Goal: Information Seeking & Learning: Get advice/opinions

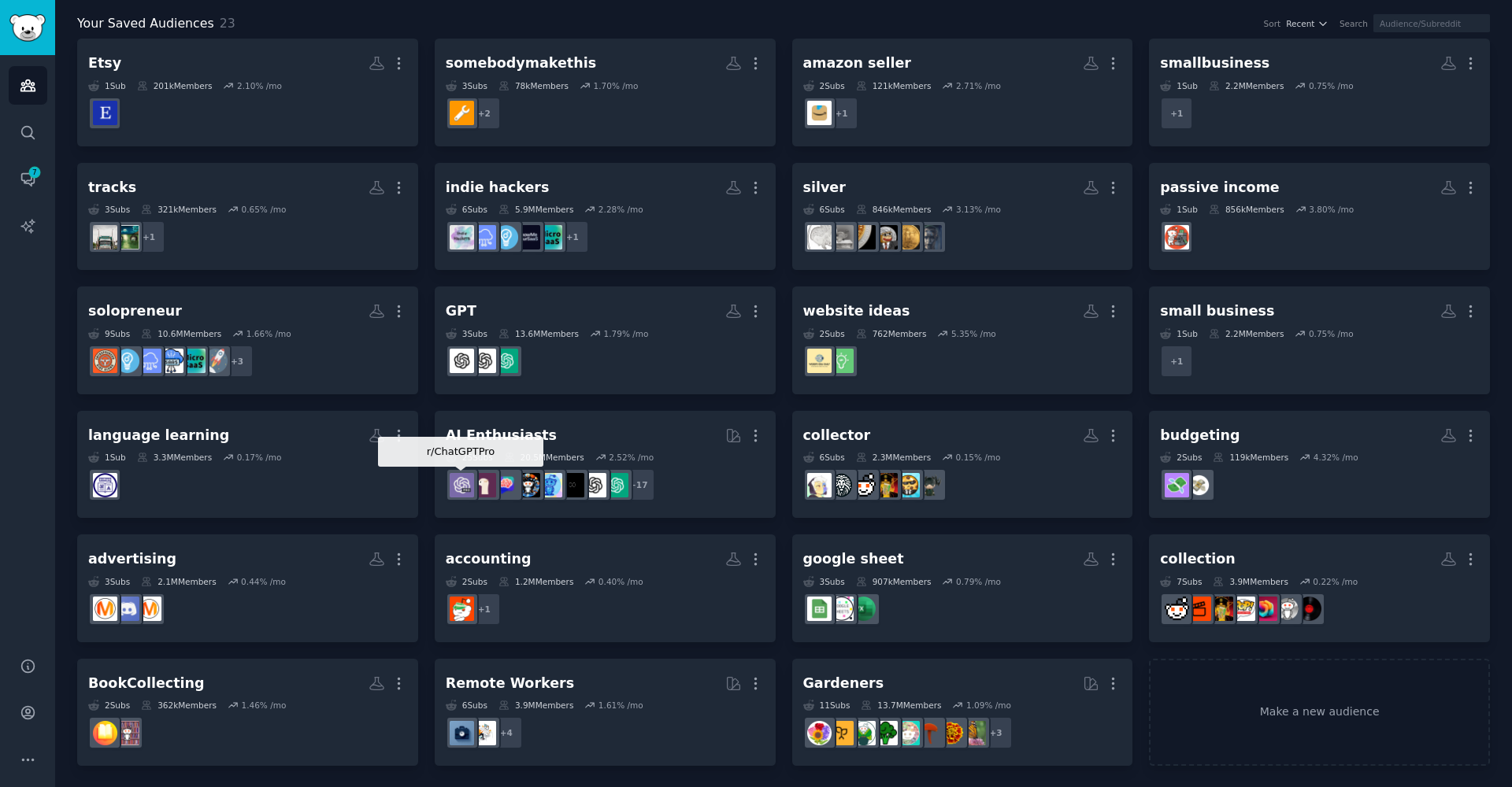
scroll to position [83, 0]
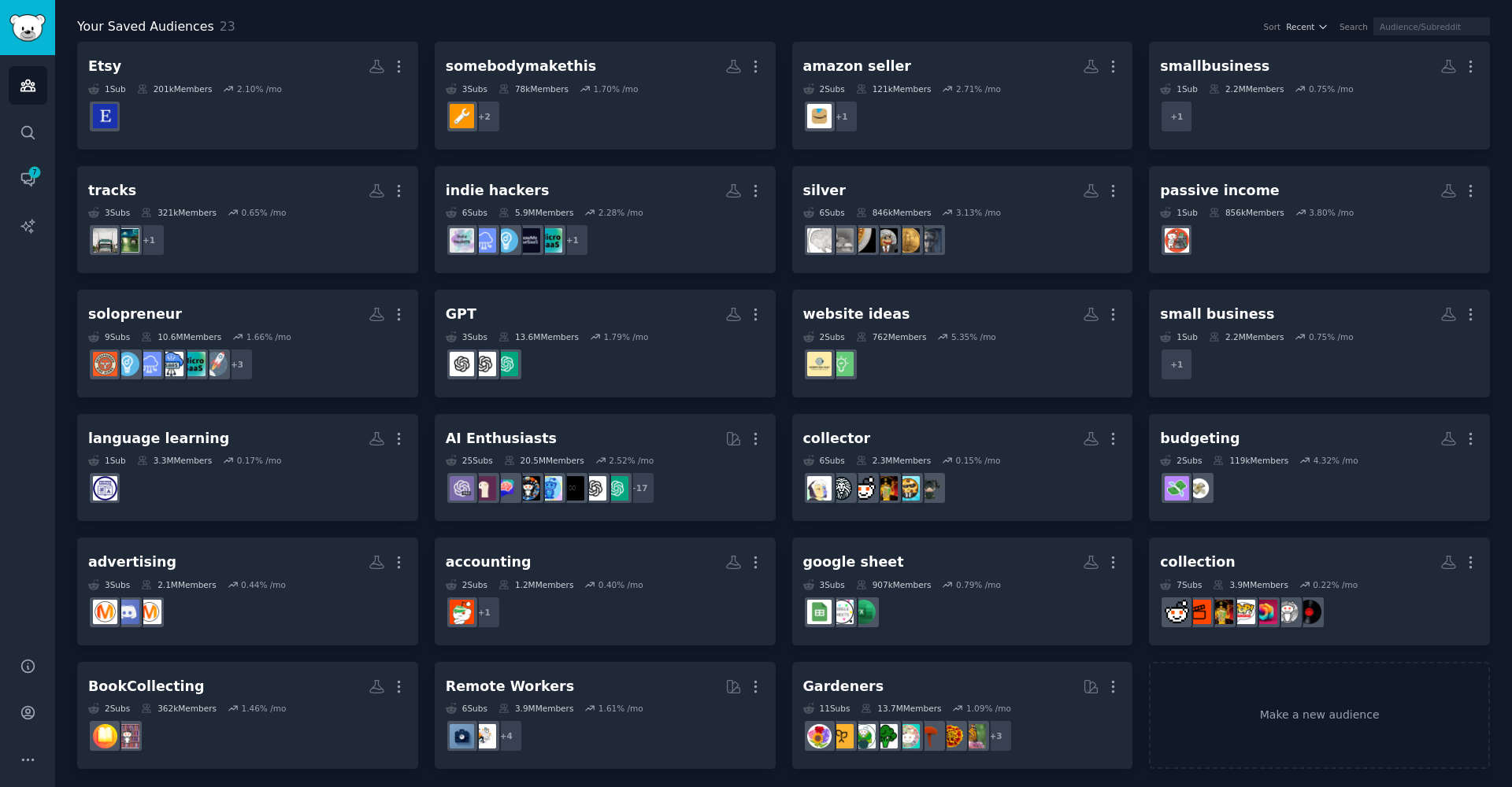
click at [517, 2] on div "Your Saved Audiences 23 Sort Recent Search Etsy More 1 Sub 201k Members 2.10 % …" at bounding box center [784, 382] width 1413 height 774
click at [32, 136] on icon "Sidebar" at bounding box center [28, 132] width 16 height 16
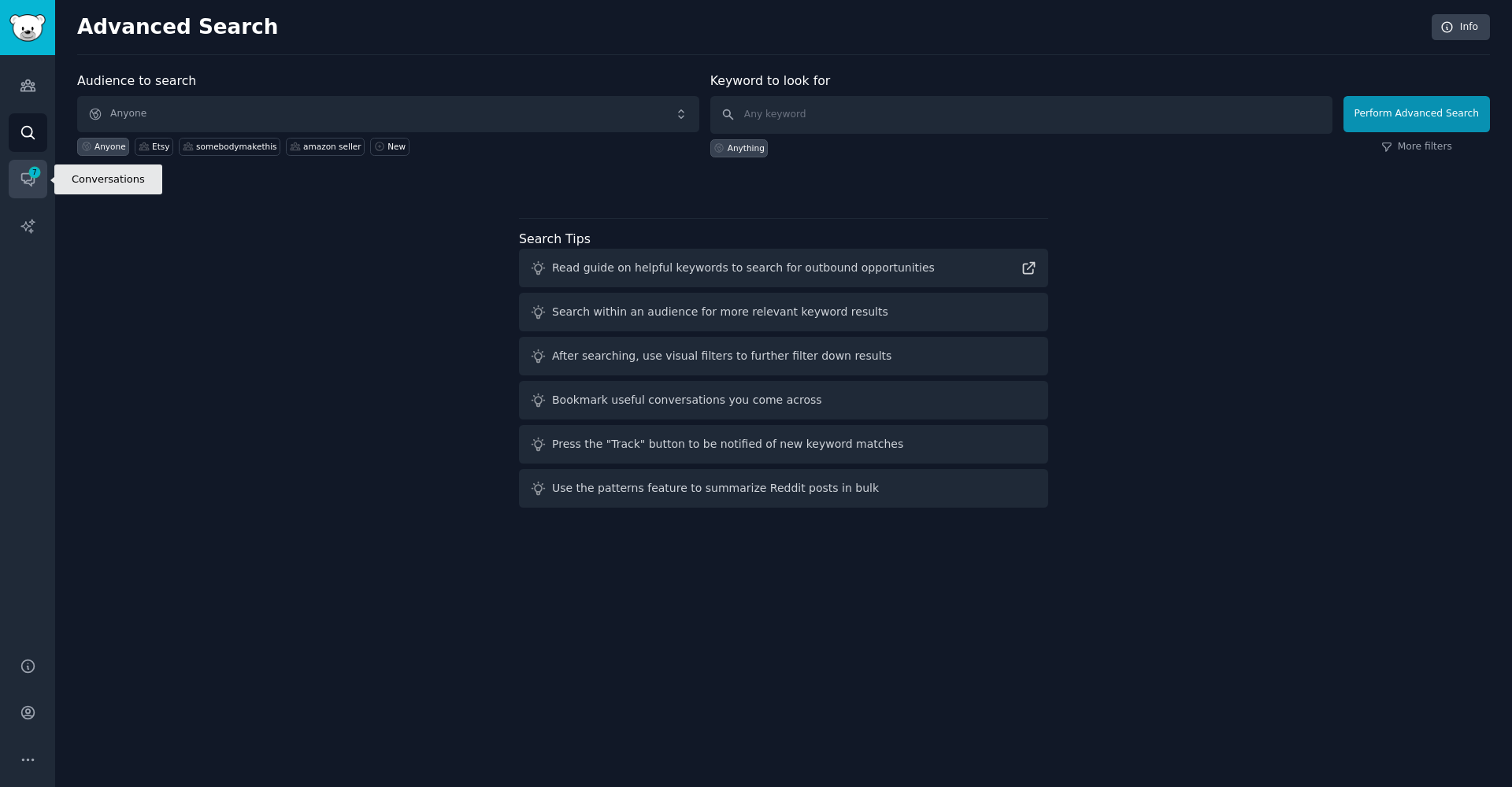
click at [29, 164] on link "Conversations 7" at bounding box center [28, 179] width 39 height 39
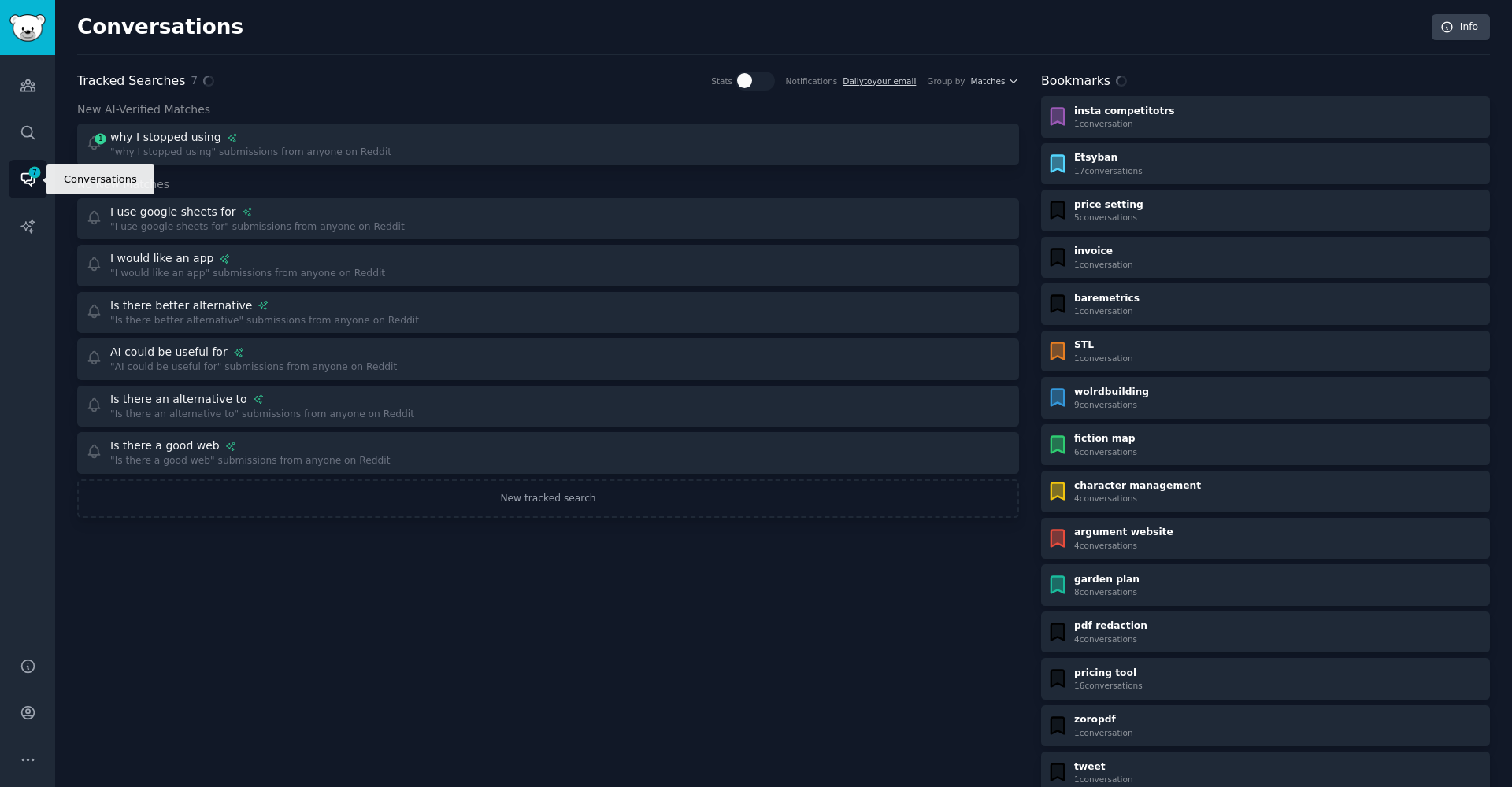
click at [29, 164] on link "Conversations 7" at bounding box center [28, 179] width 39 height 39
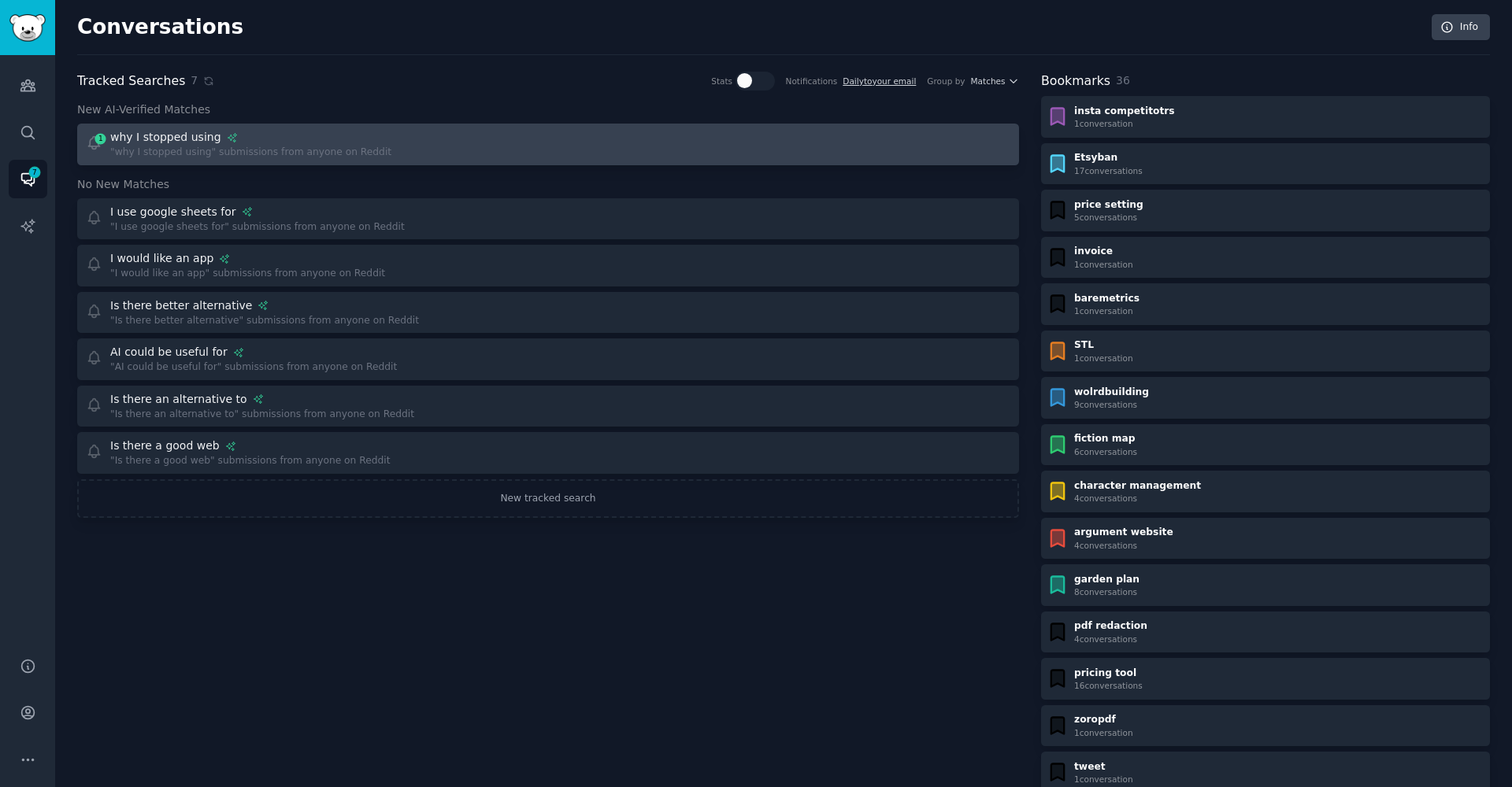
click at [299, 153] on div ""why I stopped using" submissions from anyone on Reddit" at bounding box center [251, 152] width 281 height 14
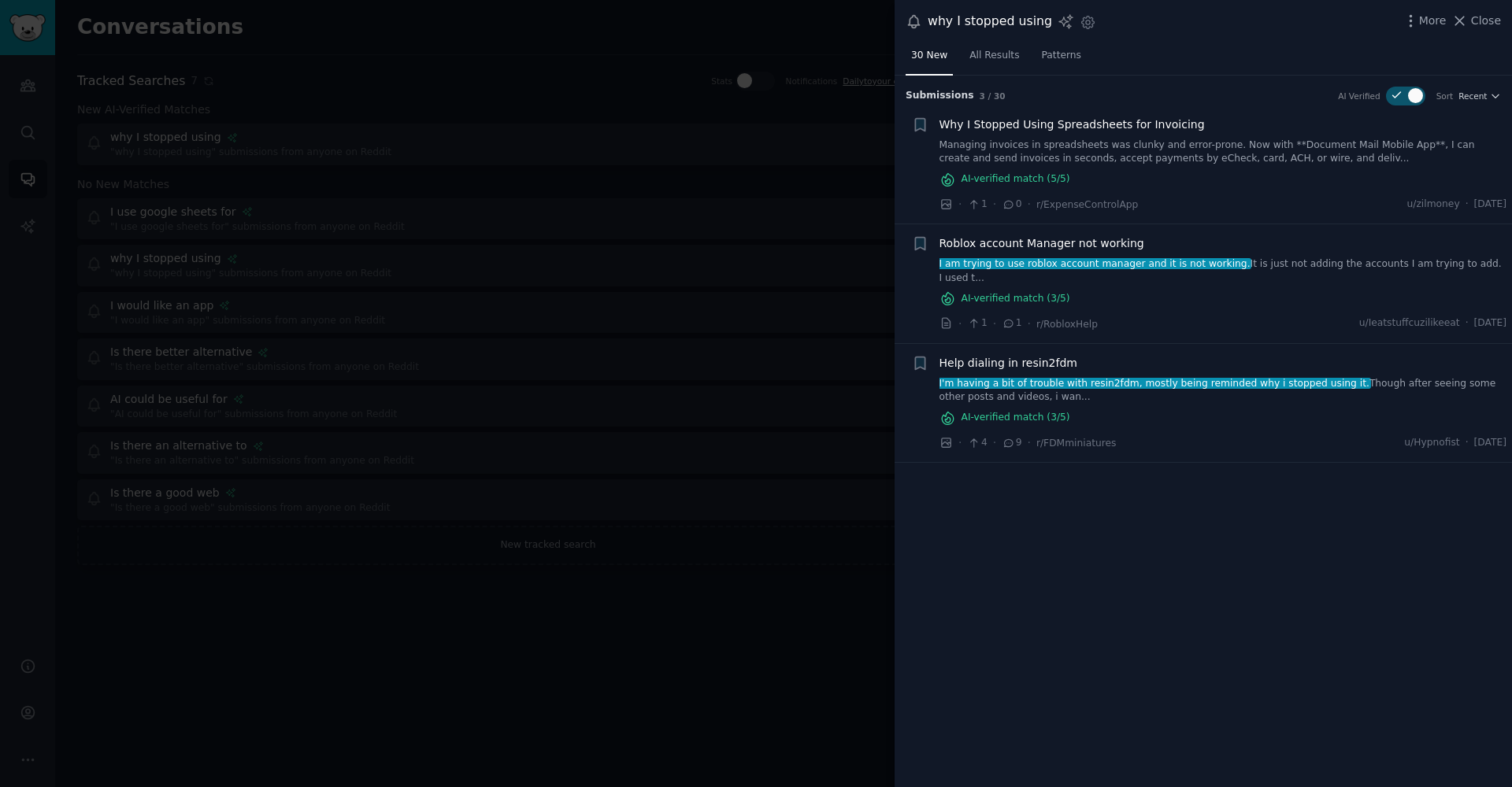
click at [991, 152] on link "Managing invoices in spreadsheets was clunky and error-prone. Now with **Docume…" at bounding box center [1223, 152] width 568 height 28
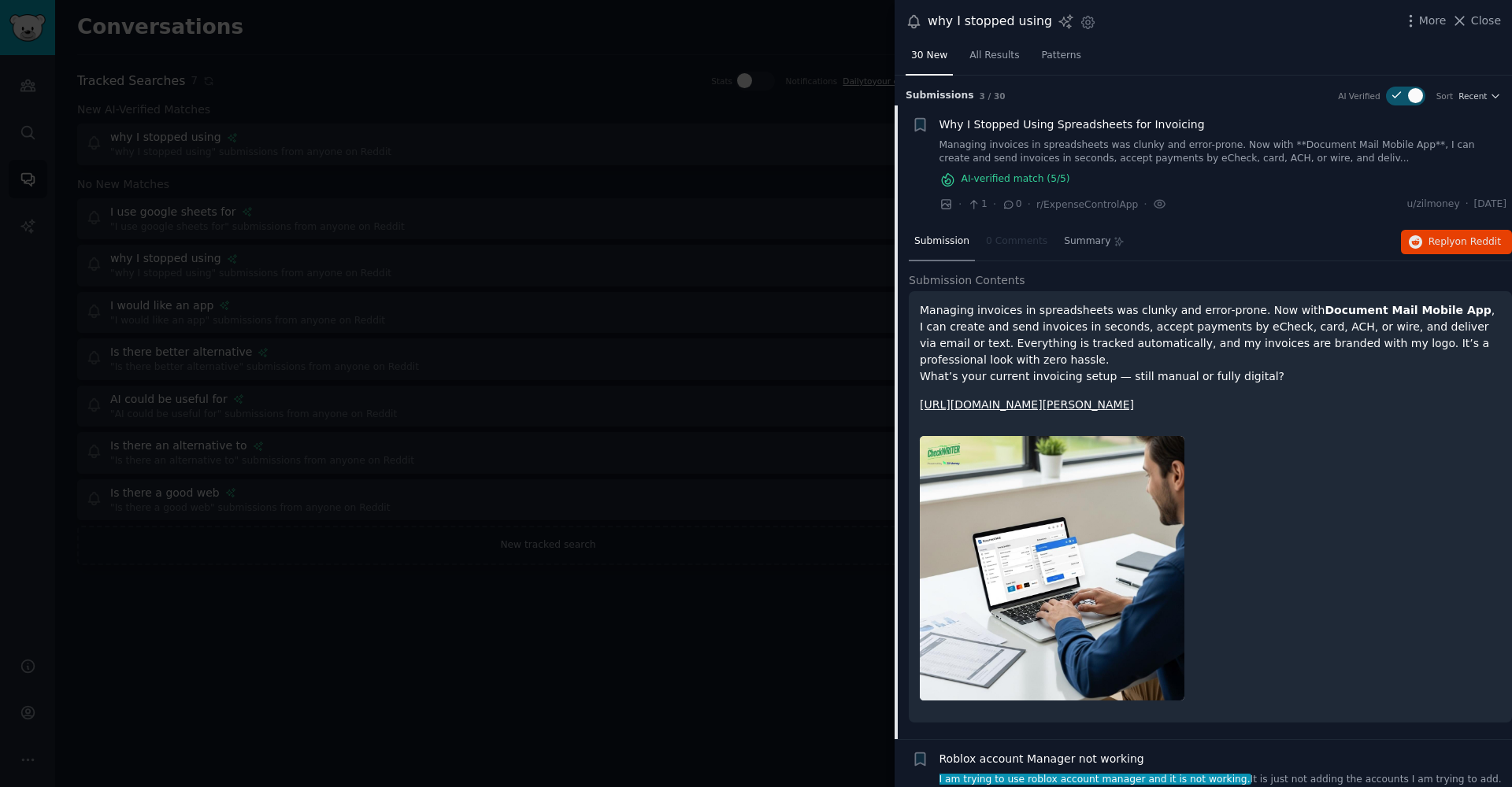
scroll to position [18, 0]
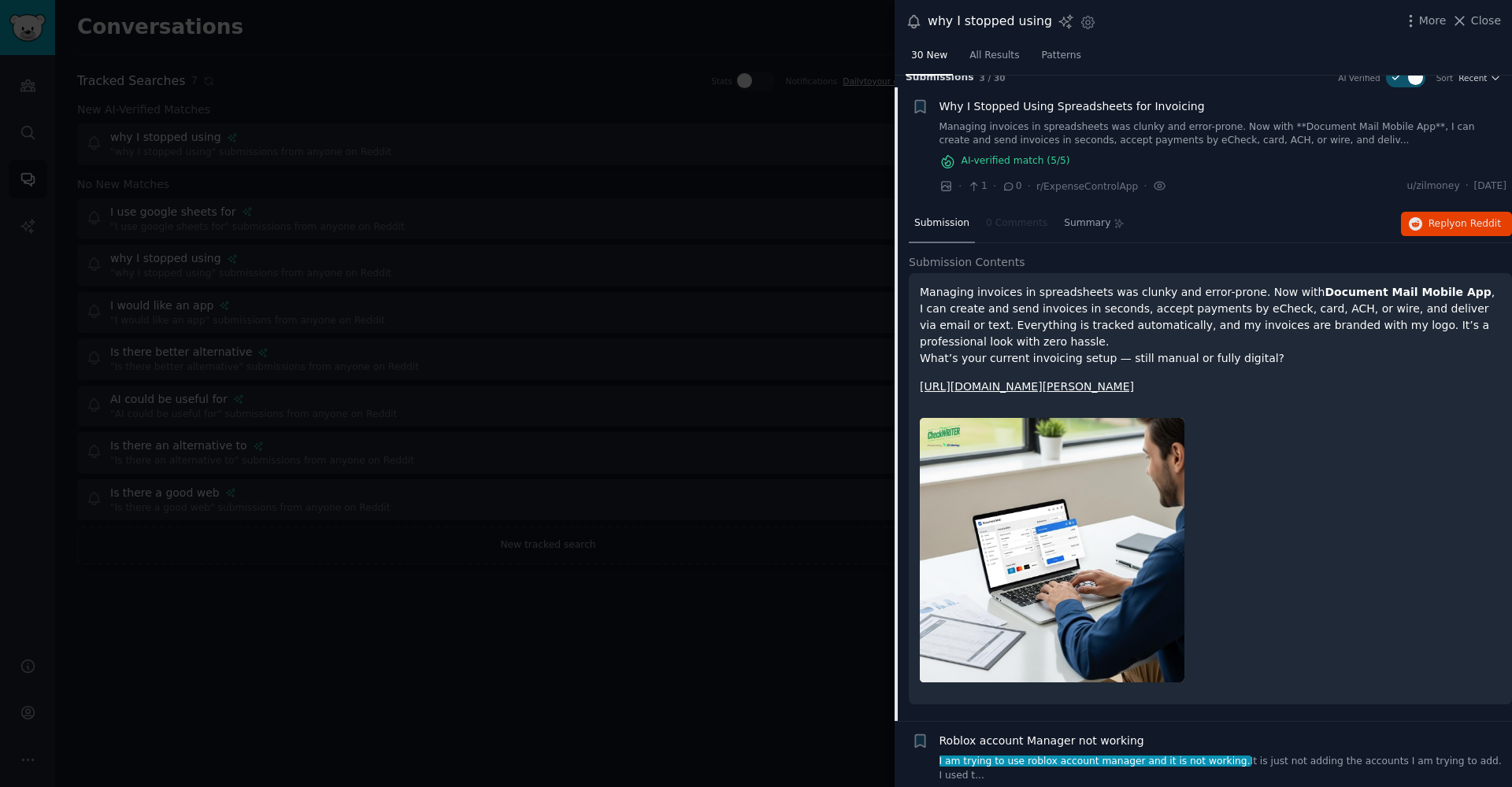
click at [677, 549] on div at bounding box center [756, 394] width 1512 height 787
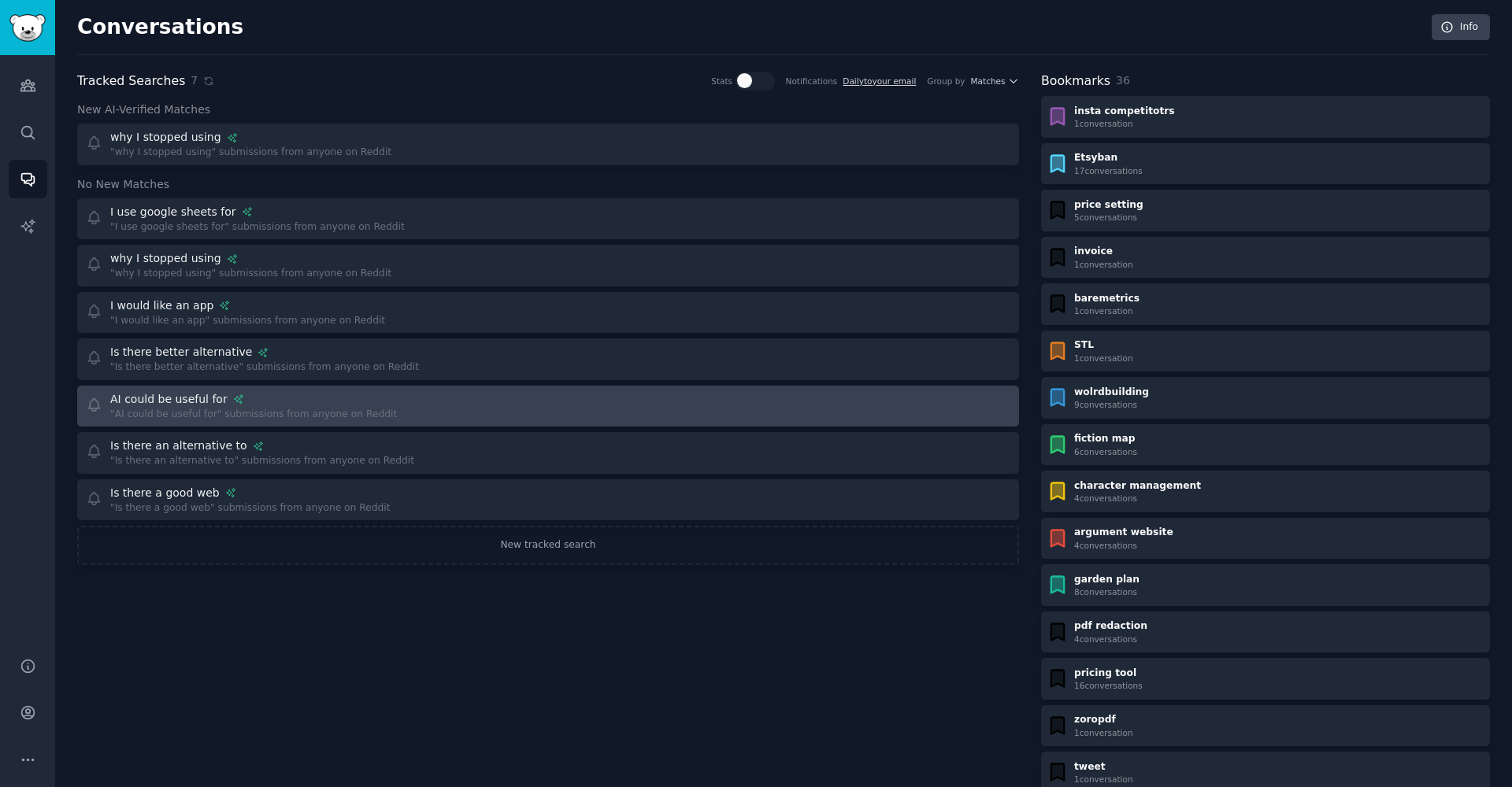
click at [225, 402] on div "Include: people seeking alternative for ai, web app, website or app Exclude: N/…" at bounding box center [253, 399] width 287 height 16
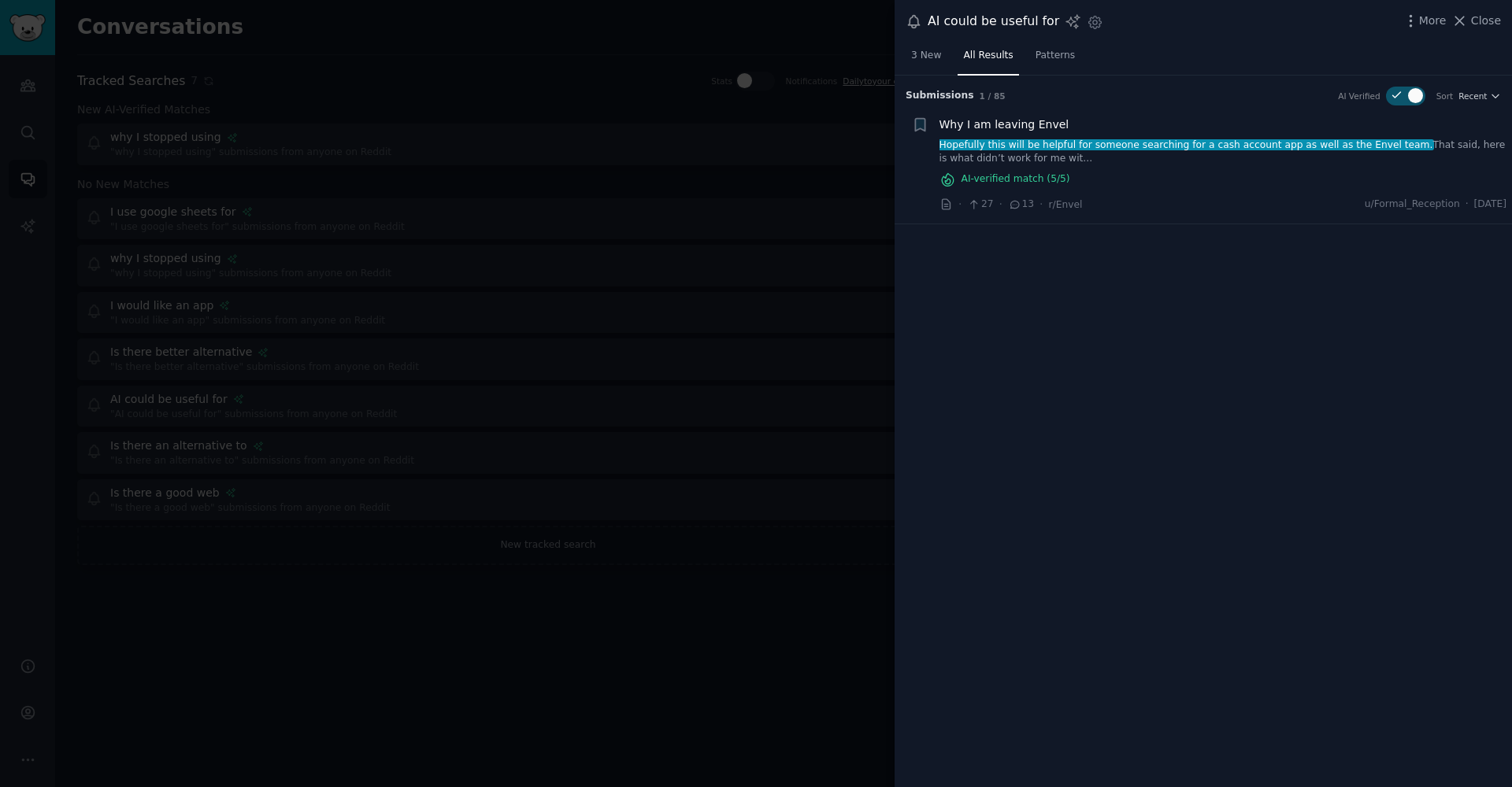
click at [245, 683] on div at bounding box center [756, 394] width 1512 height 787
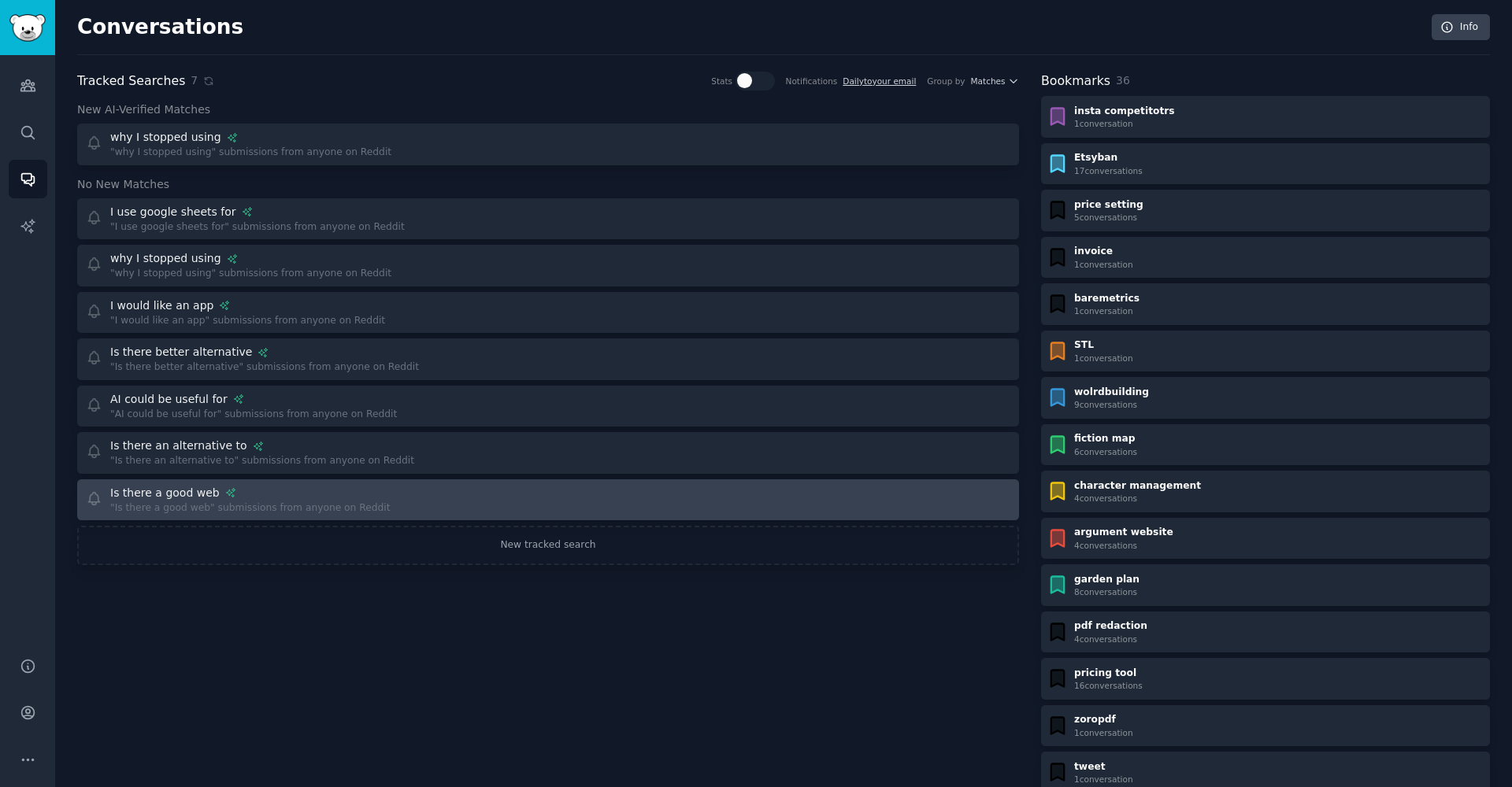
click at [545, 515] on link "Is there a good web "Is there a good web" submissions from anyone on Reddit" at bounding box center [548, 500] width 942 height 41
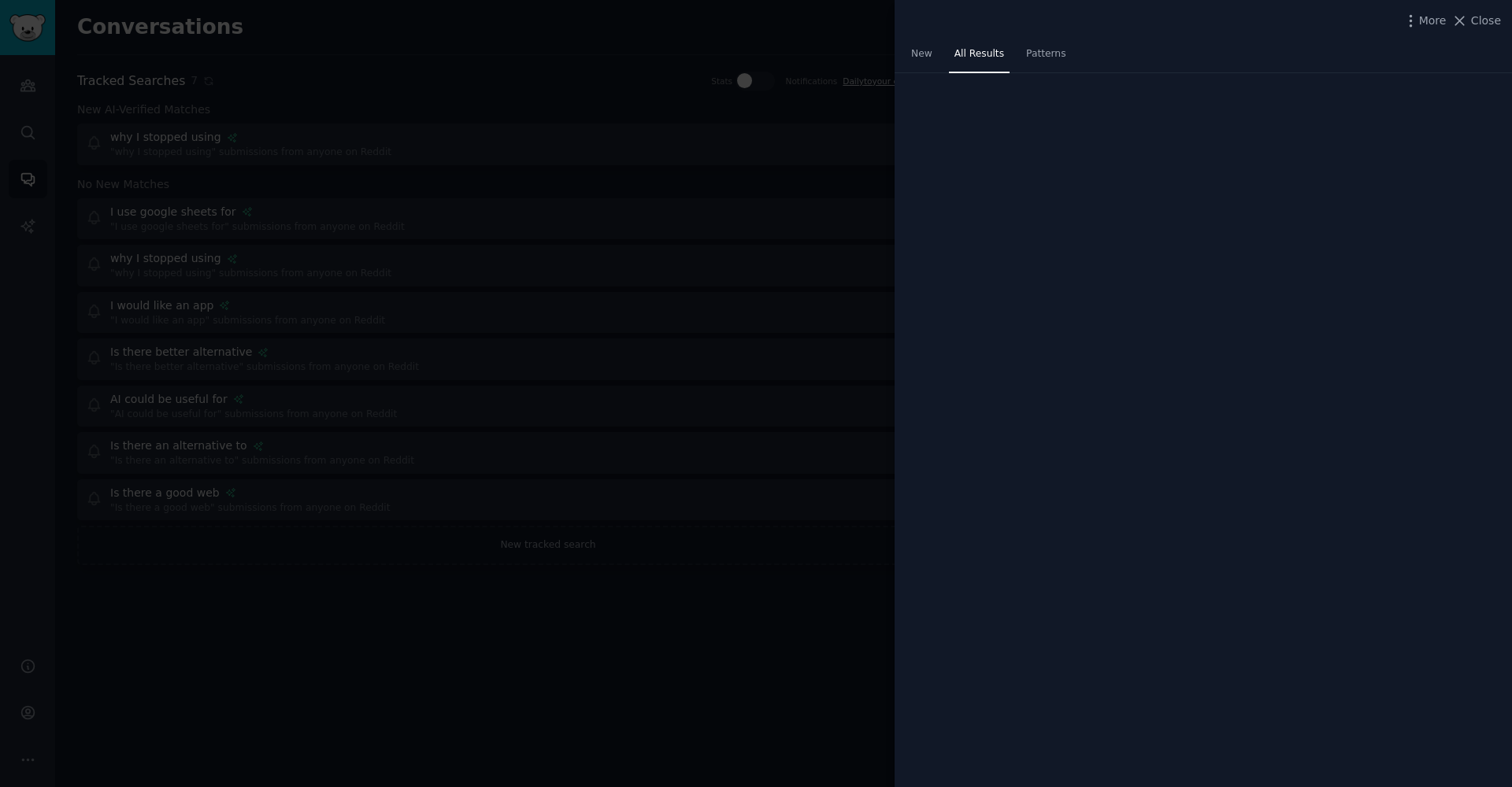
click at [545, 517] on div at bounding box center [756, 394] width 1512 height 787
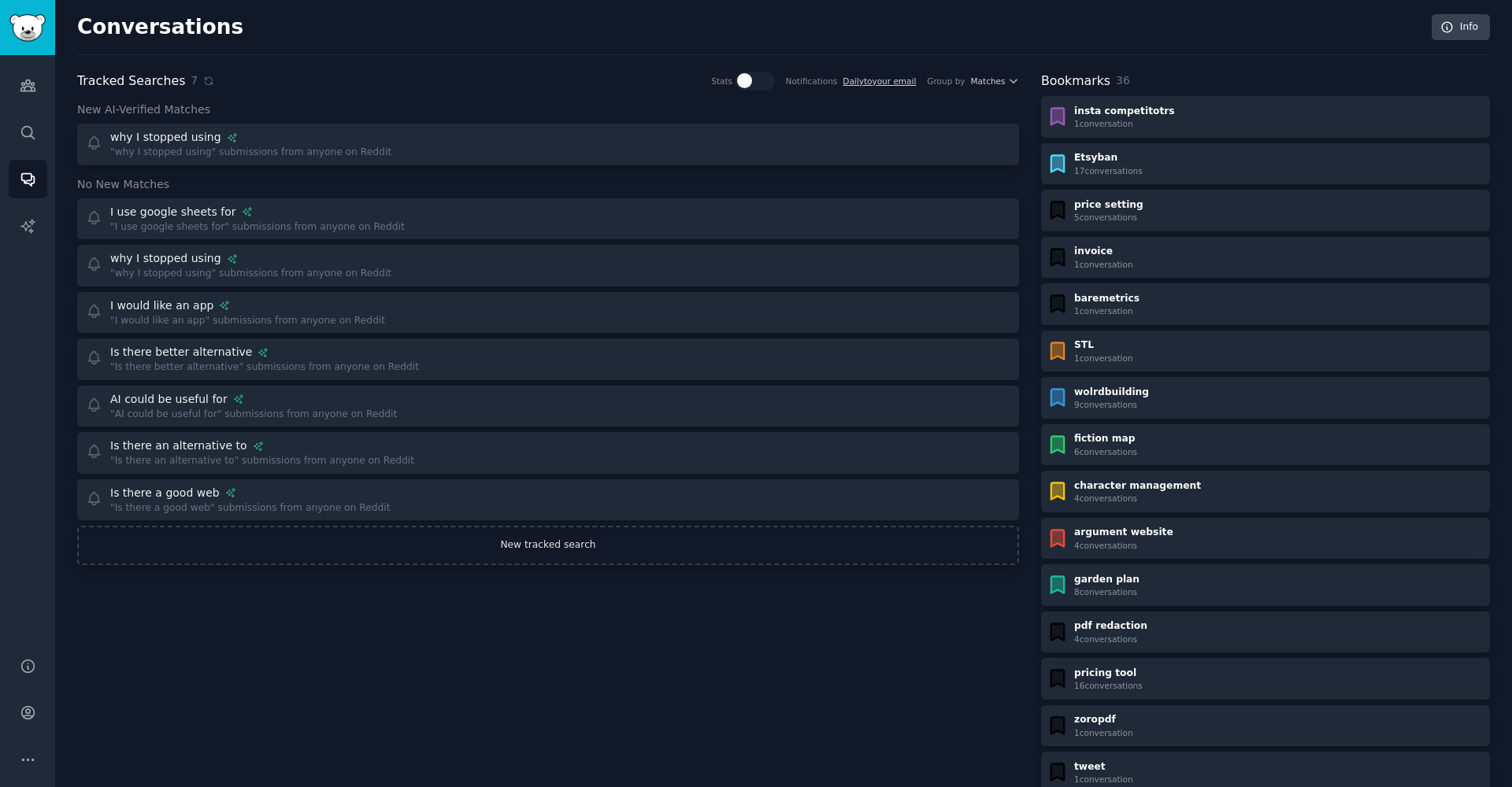
click at [545, 551] on link "New tracked search" at bounding box center [548, 546] width 942 height 40
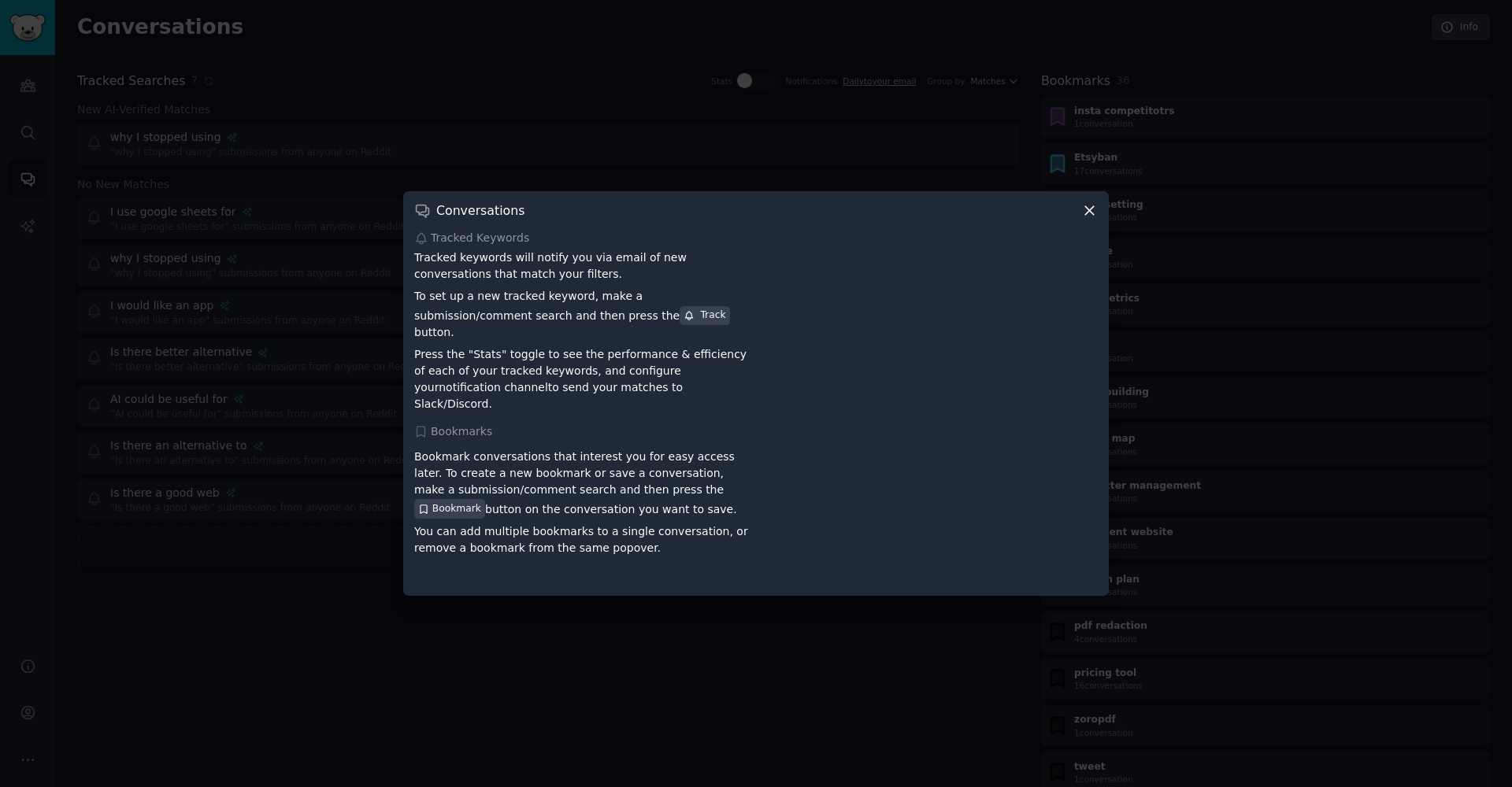
click at [1083, 219] on icon at bounding box center [1089, 210] width 16 height 16
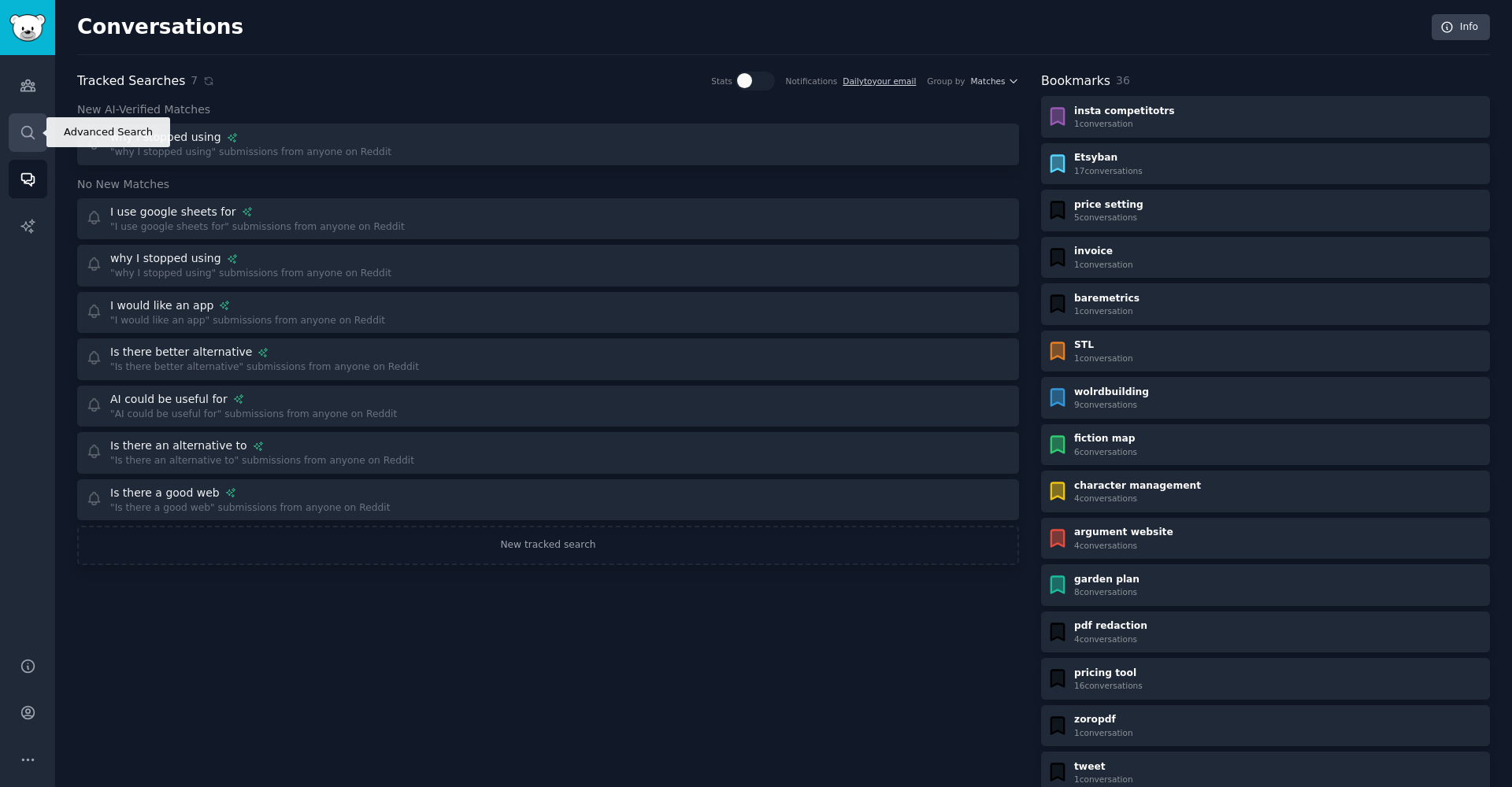
click at [28, 135] on icon "Sidebar" at bounding box center [28, 132] width 16 height 16
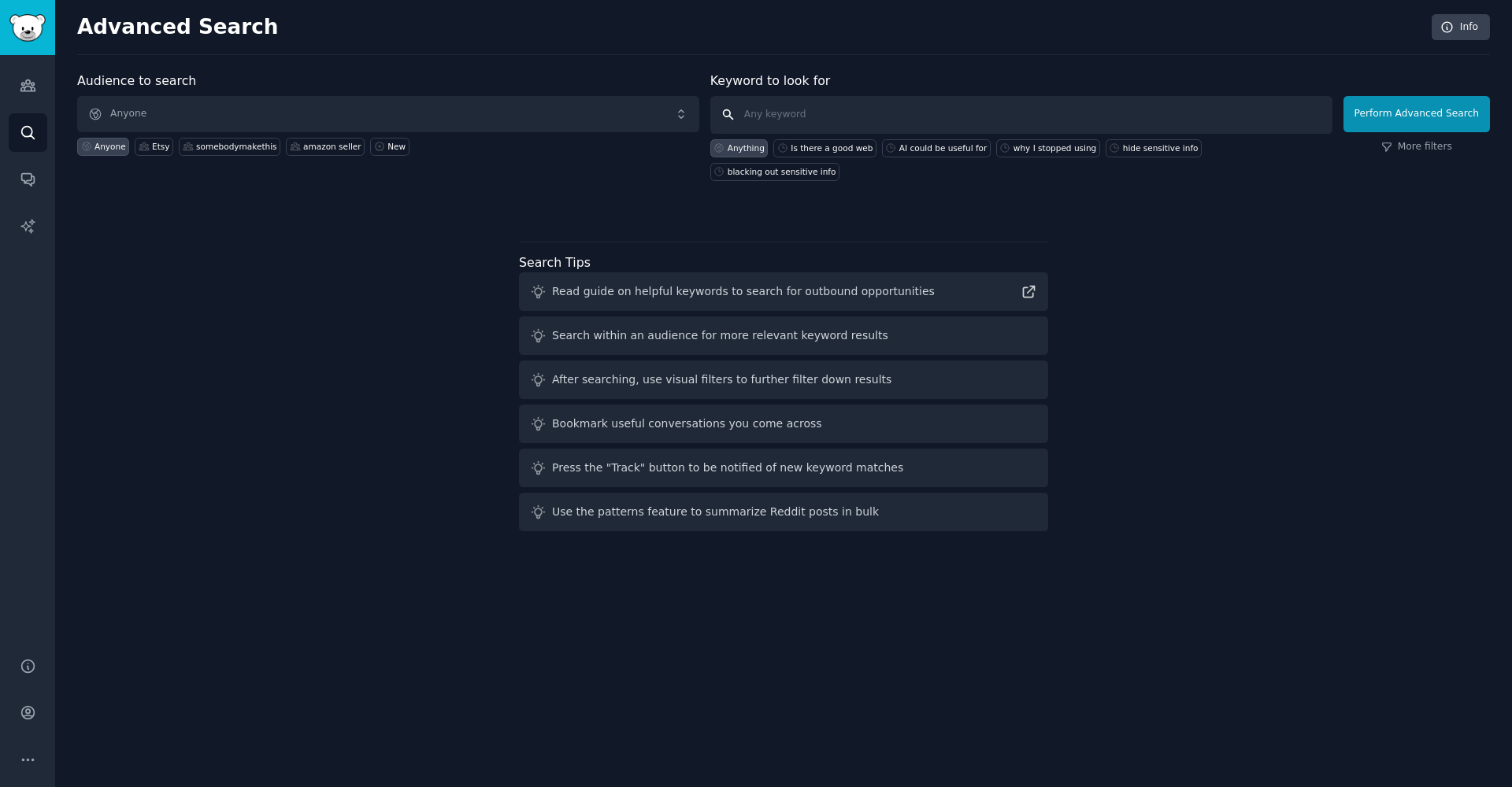
click at [811, 120] on input "text" at bounding box center [1021, 115] width 622 height 38
type input "I am having an issue"
click at [1419, 114] on button "Perform Advanced Search" at bounding box center [1416, 115] width 146 height 36
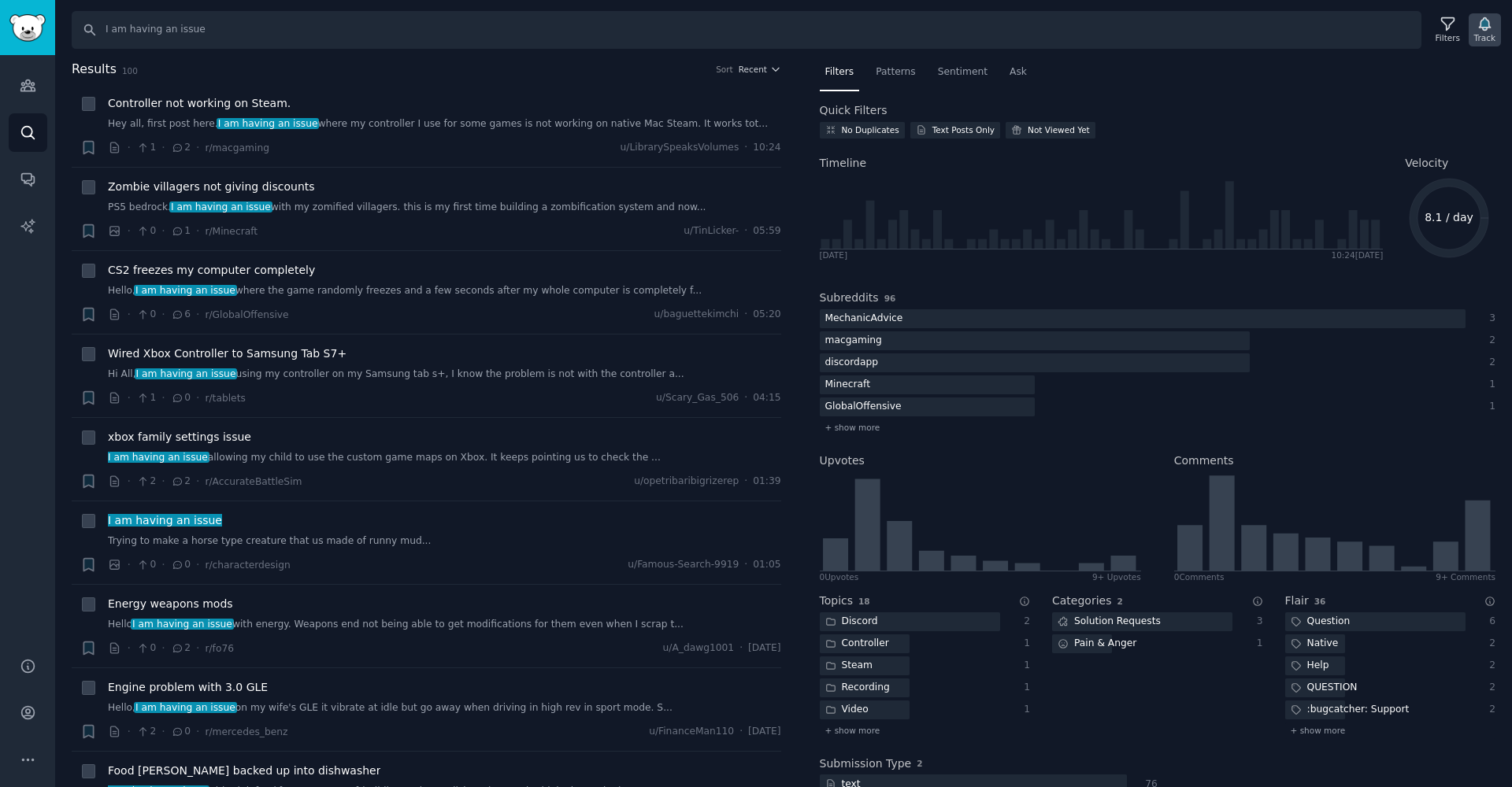
click at [1490, 34] on div "Track" at bounding box center [1484, 37] width 22 height 11
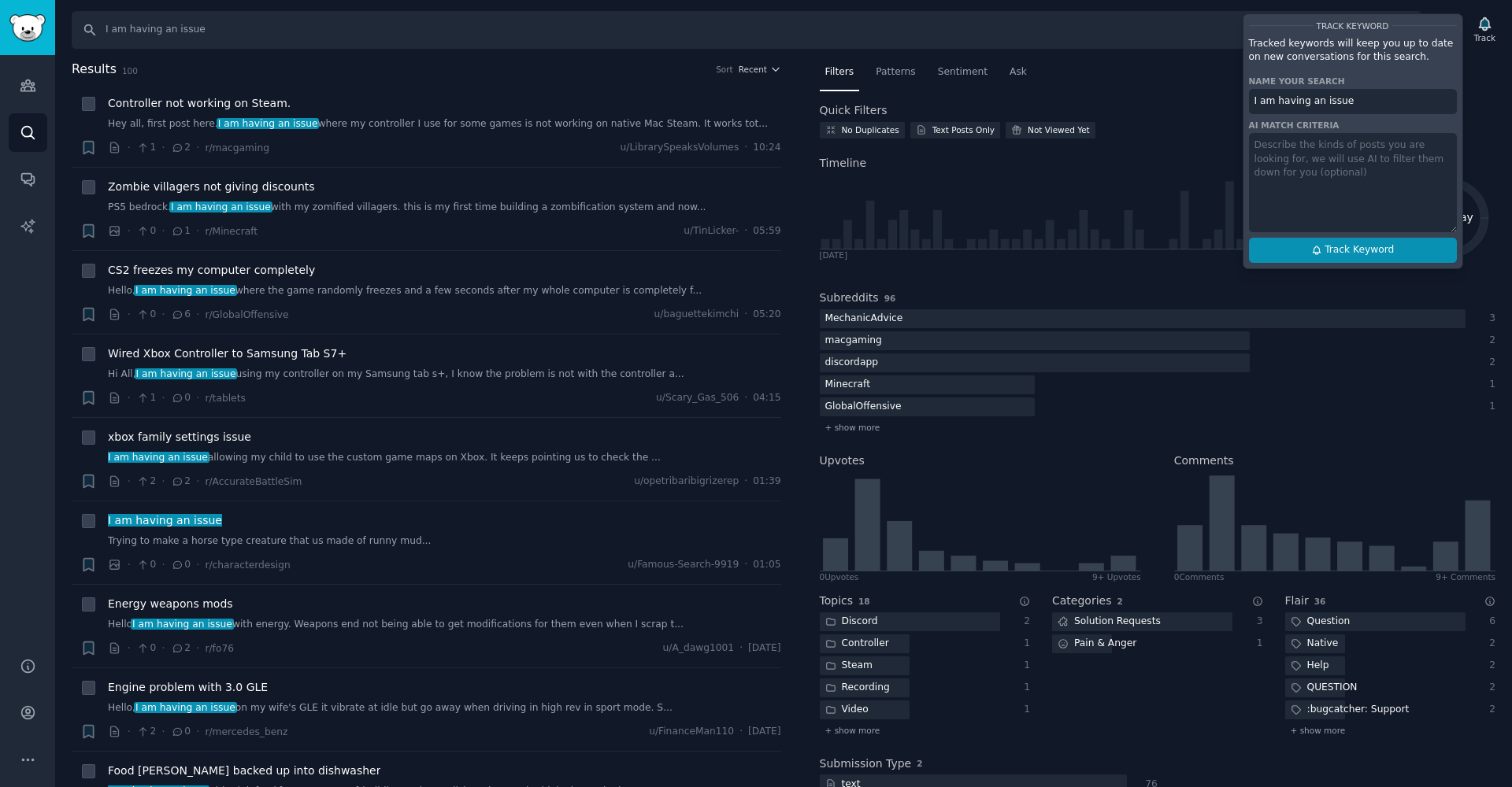
click at [1347, 256] on span "Track Keyword" at bounding box center [1359, 250] width 69 height 14
type input "I am having an issue"
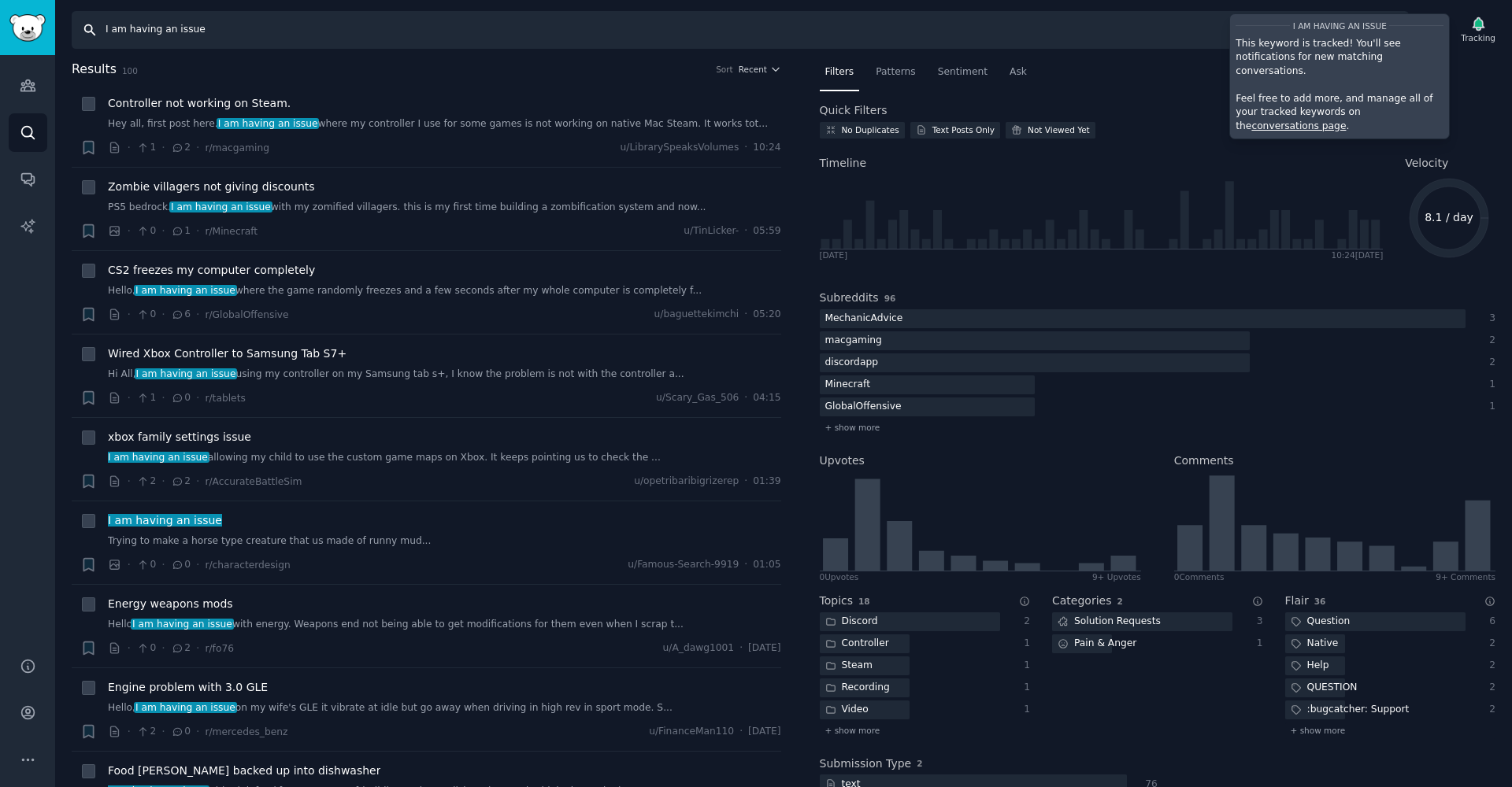
click at [293, 42] on input "I am having an issue" at bounding box center [740, 30] width 1337 height 38
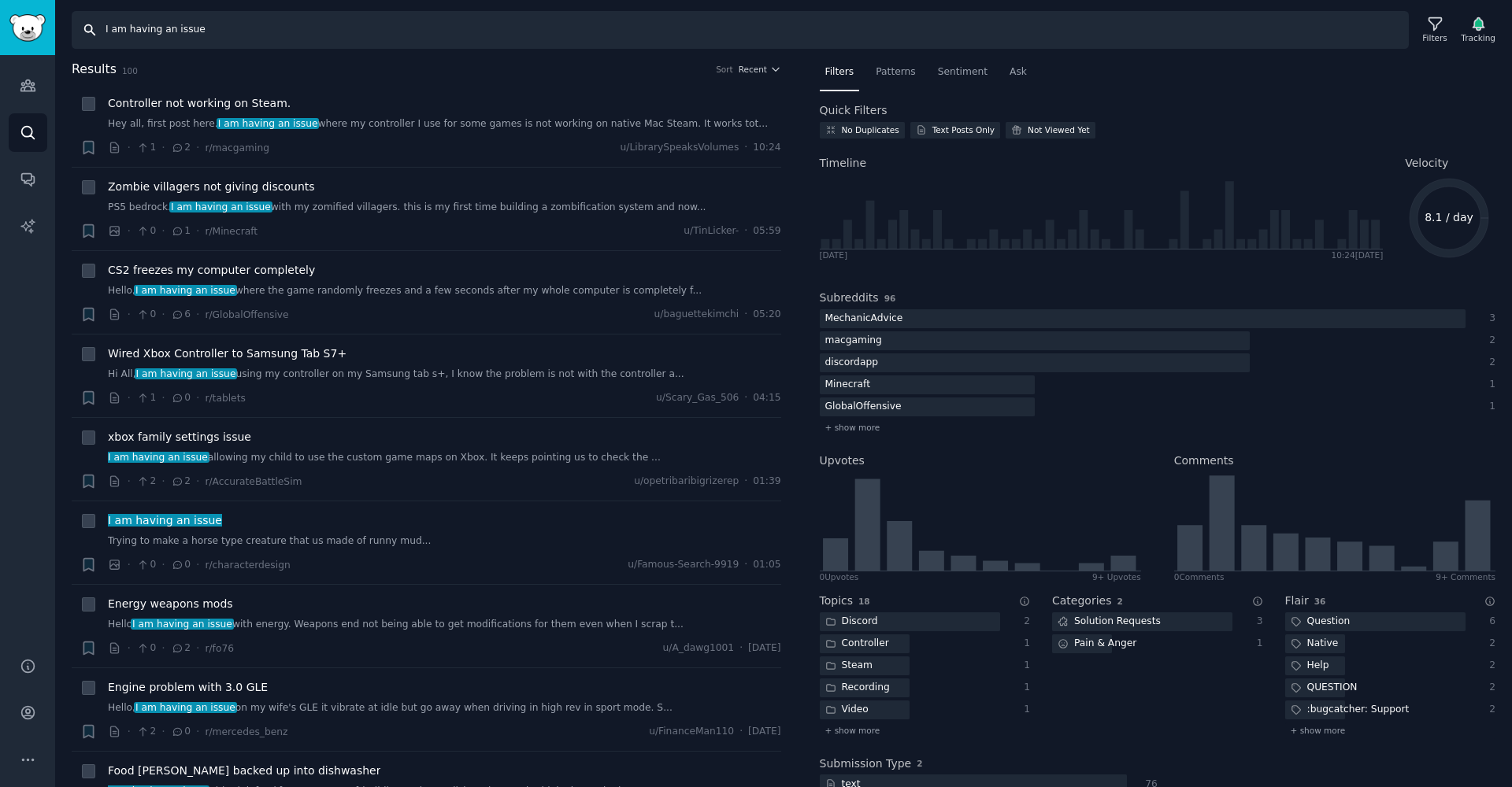
click at [289, 41] on input "I am having an issue" at bounding box center [740, 30] width 1337 height 38
type input "I am having trouble"
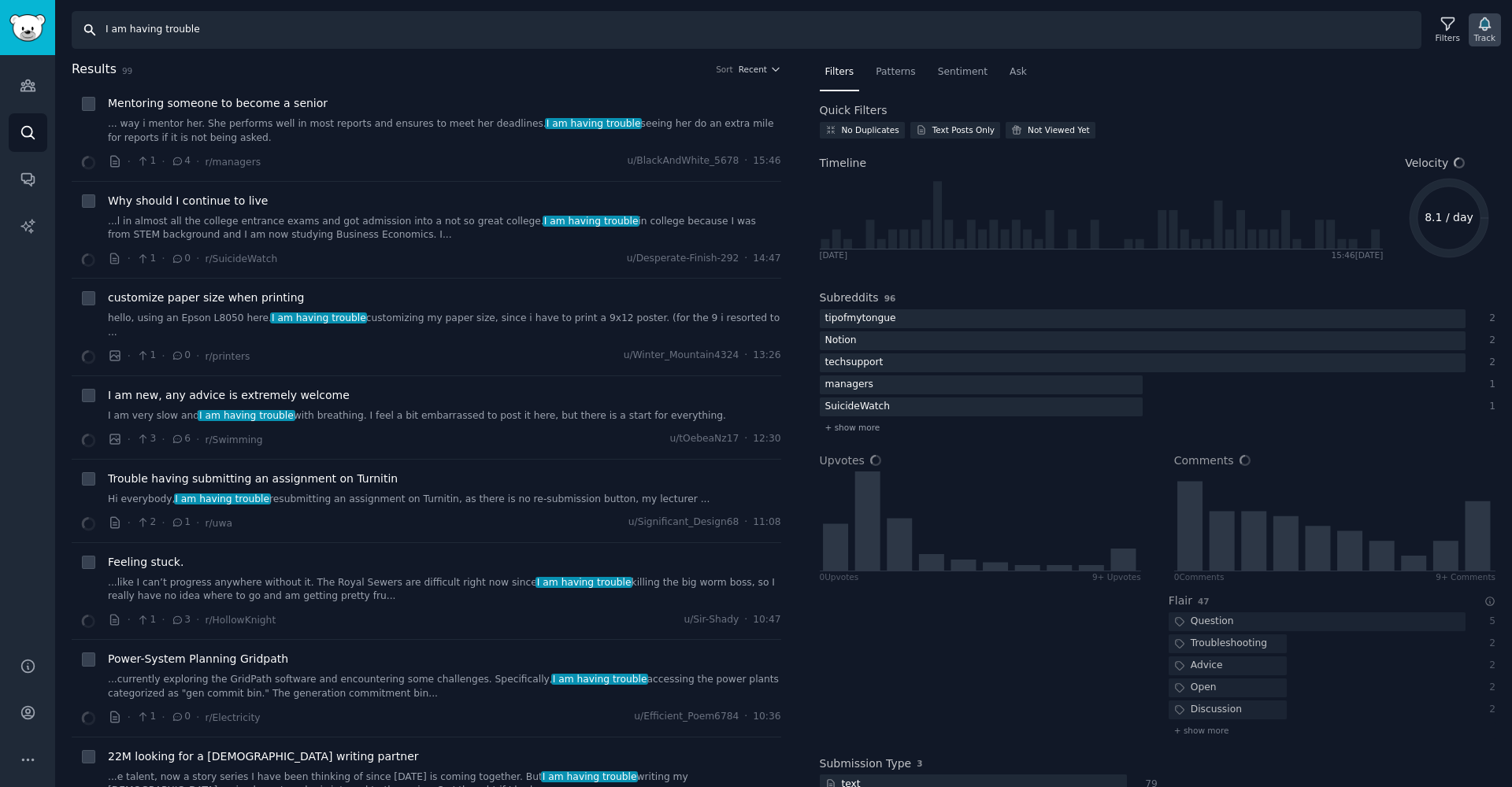
click at [1480, 41] on div "Track" at bounding box center [1484, 37] width 22 height 11
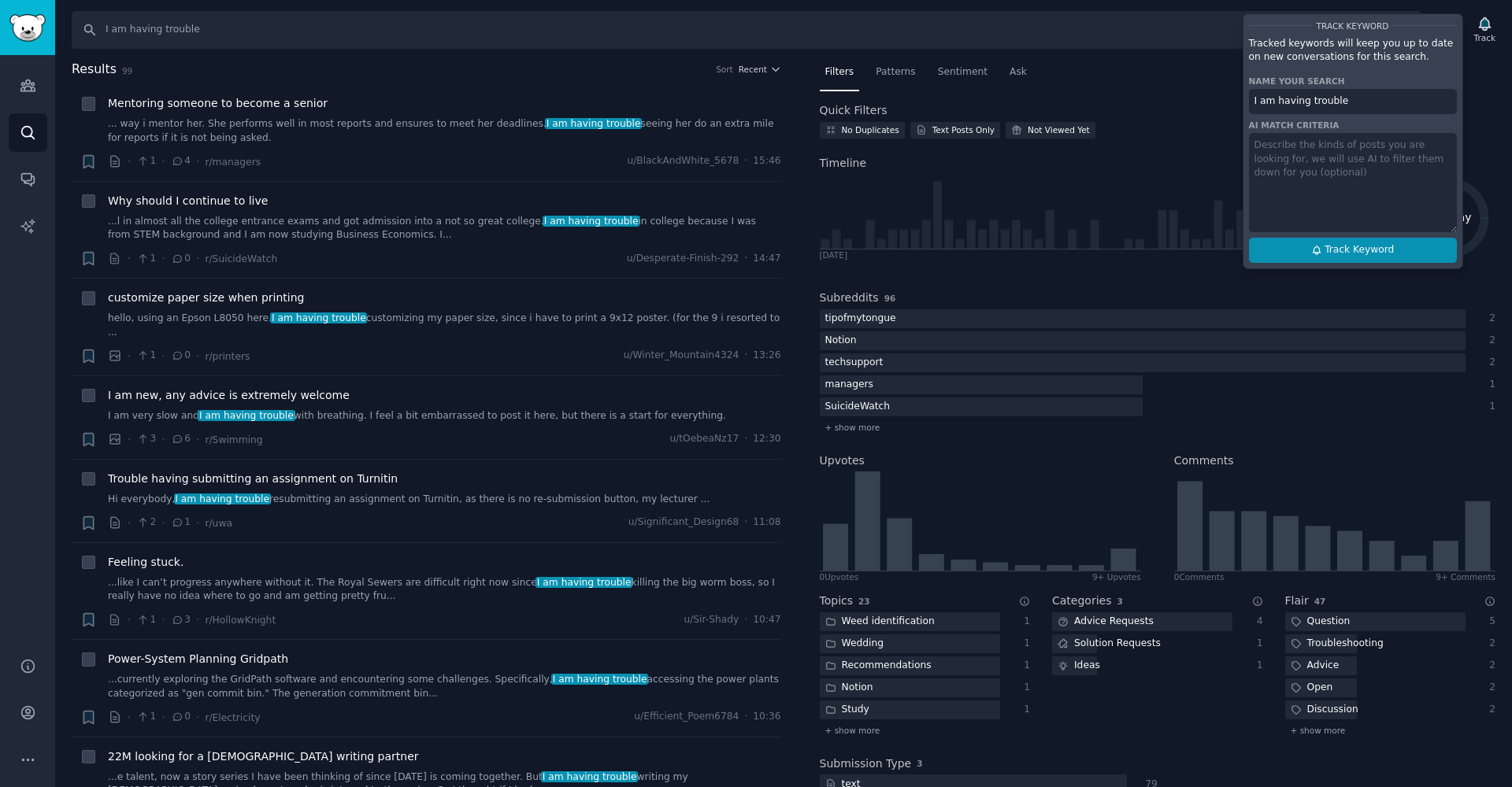
click at [1420, 252] on button "Track Keyword" at bounding box center [1353, 250] width 208 height 25
type input "I am having trouble"
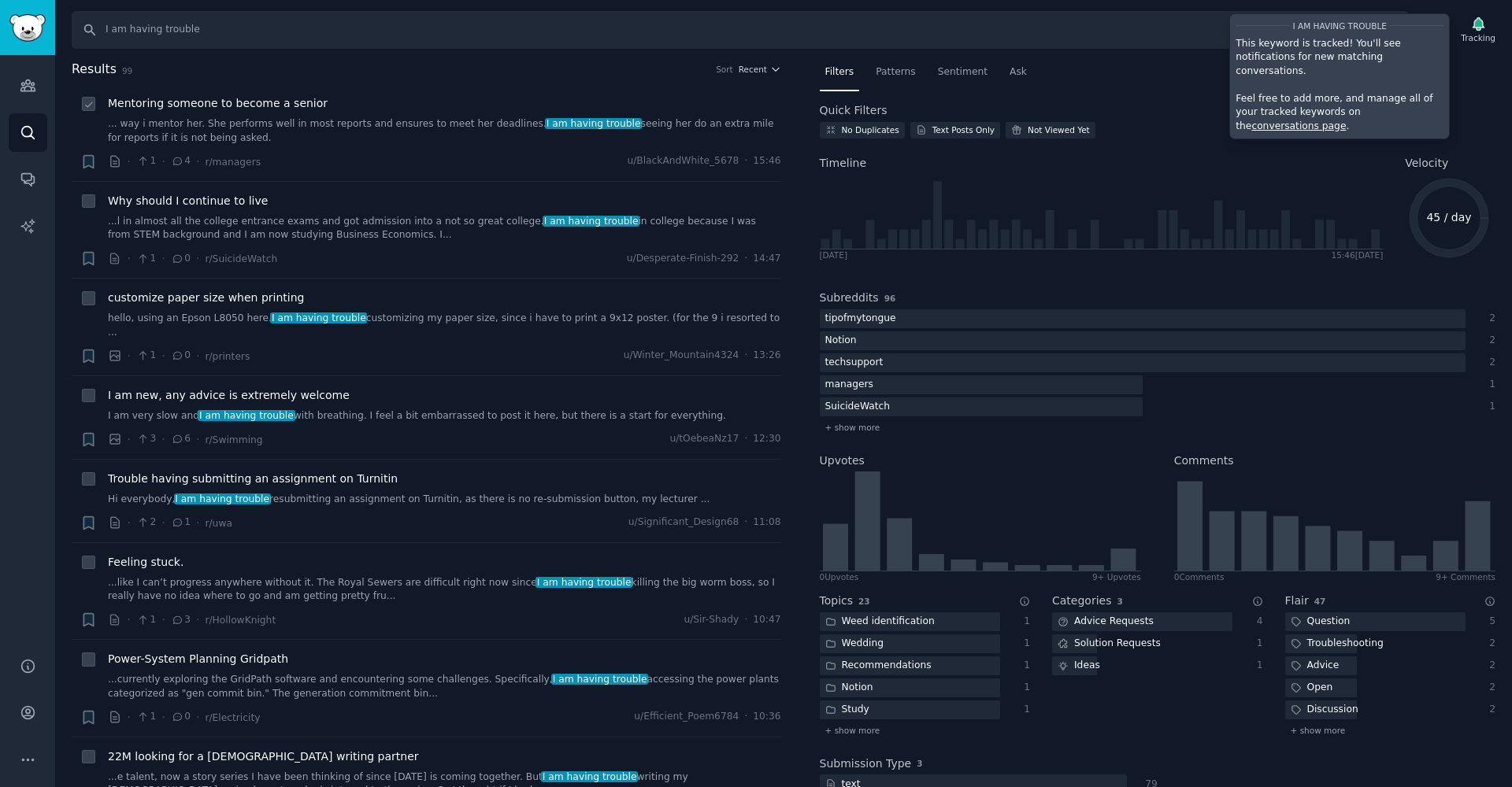
click at [328, 147] on div "Mentoring someone to become a senior ... way i mentor her. She performs well in…" at bounding box center [445, 133] width 674 height 75
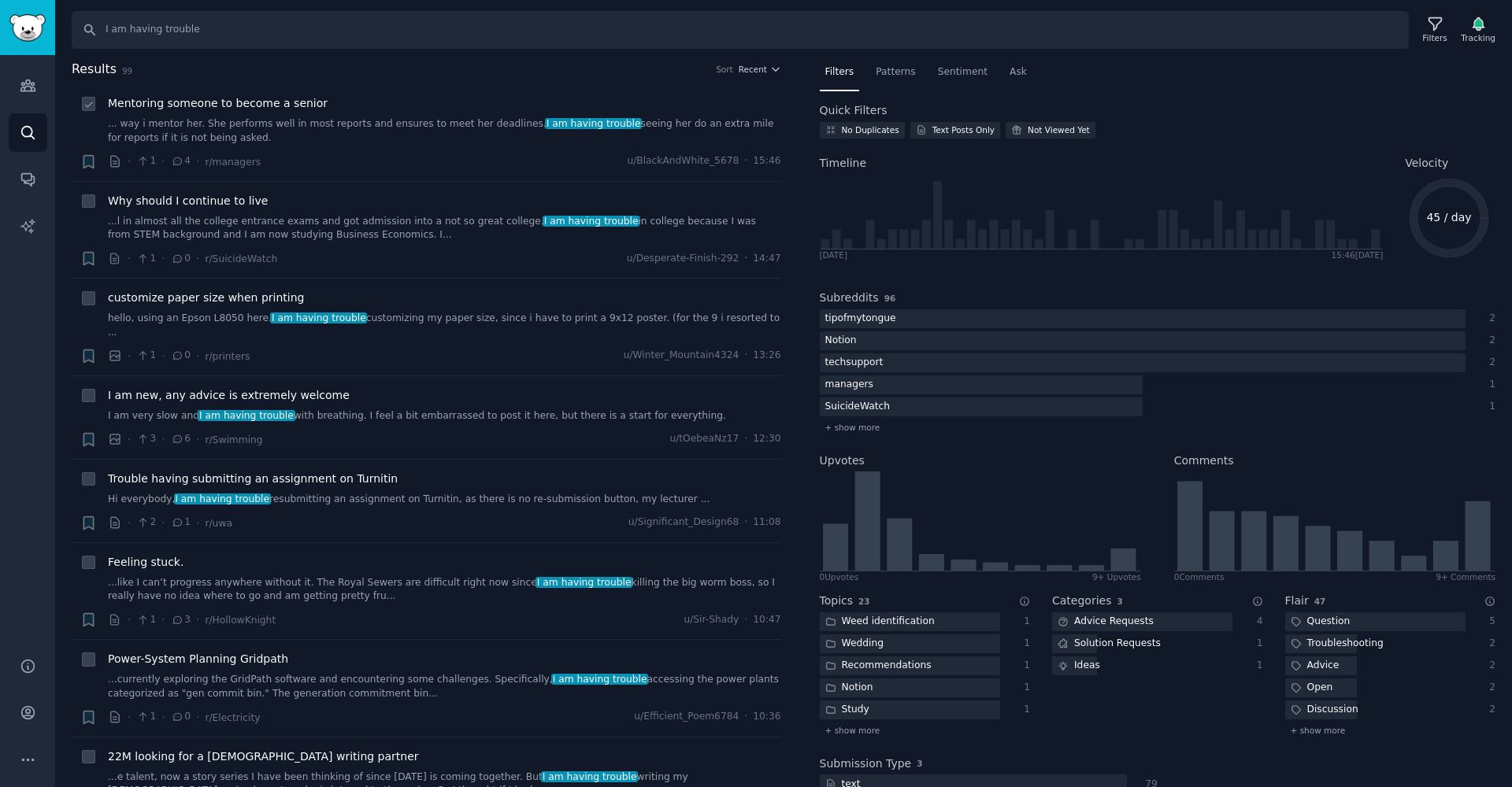
click at [319, 123] on link "... way i mentor her. She performs well in most reports and ensures to meet her…" at bounding box center [445, 131] width 674 height 28
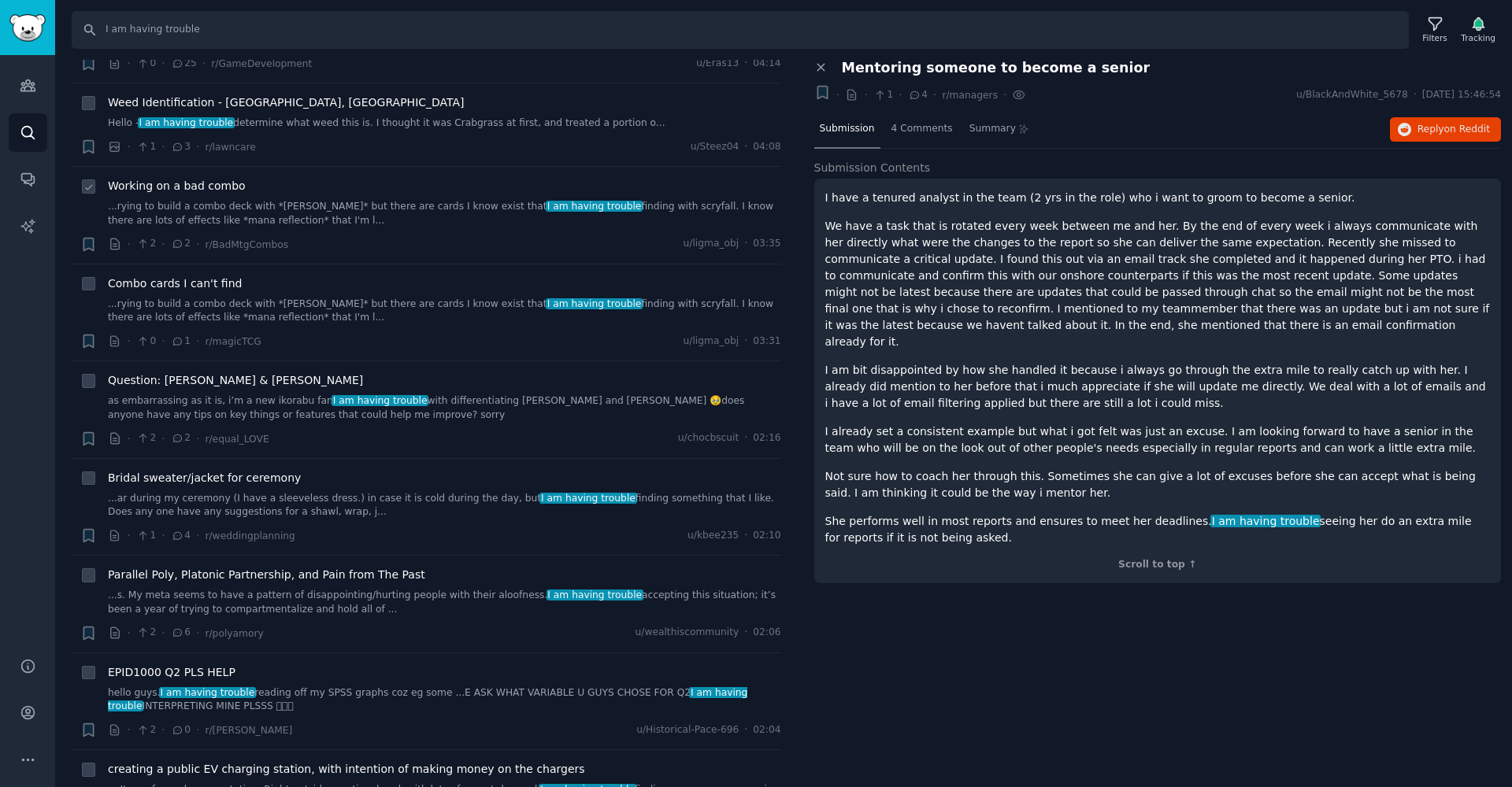
scroll to position [1782, 0]
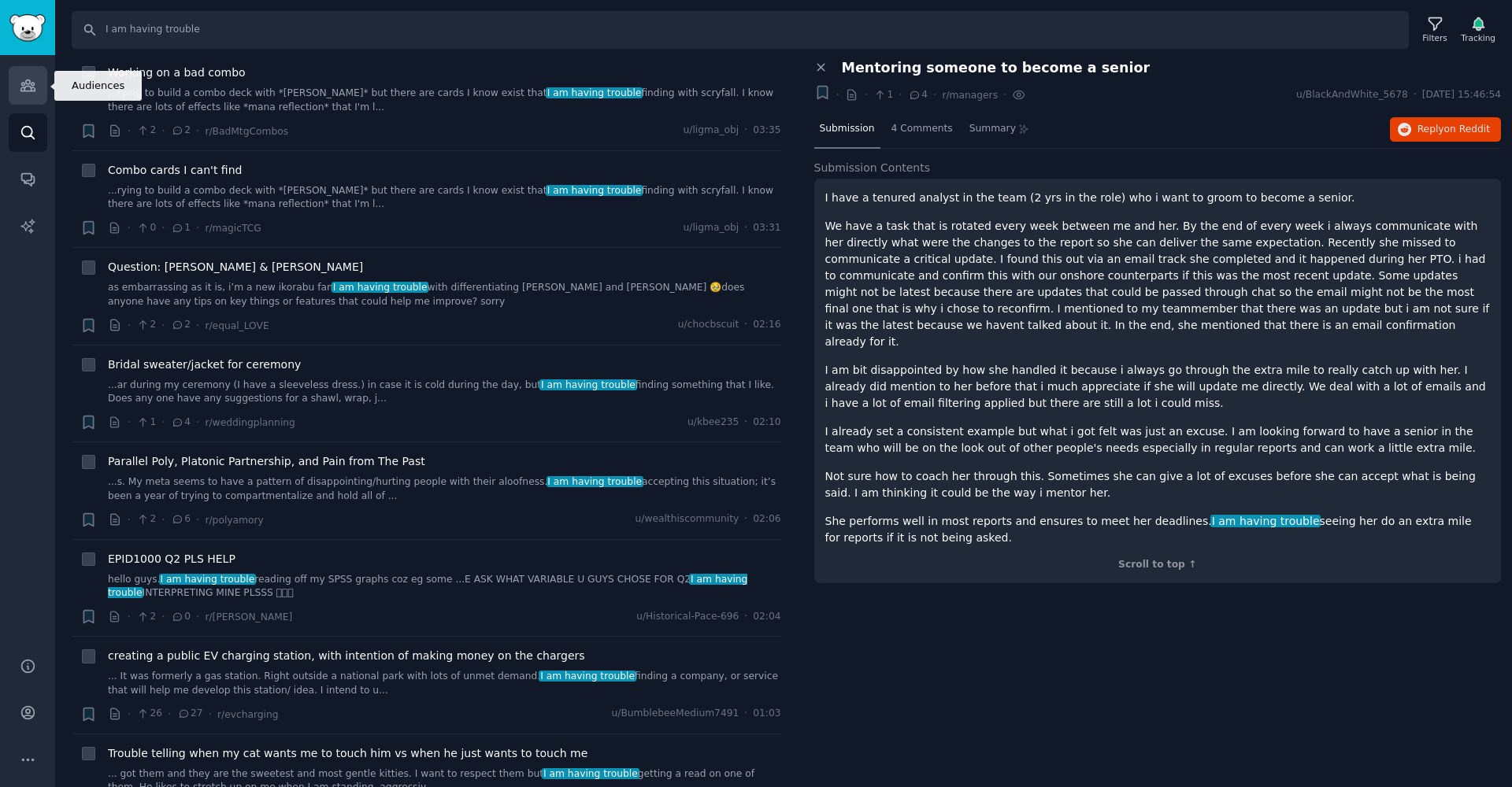
click at [23, 77] on link "Audiences" at bounding box center [28, 85] width 39 height 39
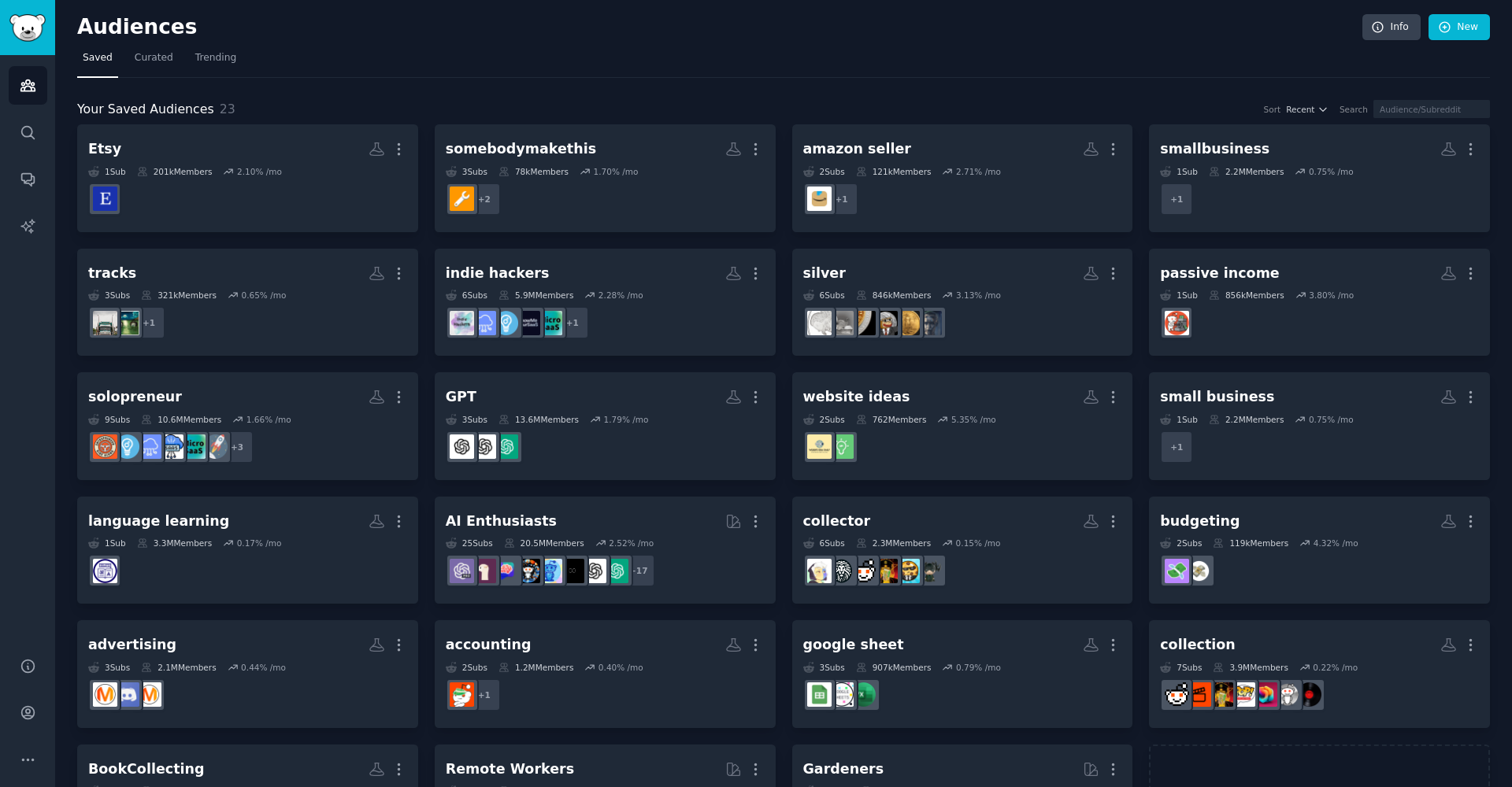
click at [22, 77] on link "Audiences" at bounding box center [28, 85] width 39 height 39
click at [489, 1] on div "Audiences Info New Saved Curated Trending Your Saved Audiences 23 Sort Recent S…" at bounding box center [783, 437] width 1457 height 874
